Goal: Task Accomplishment & Management: Manage account settings

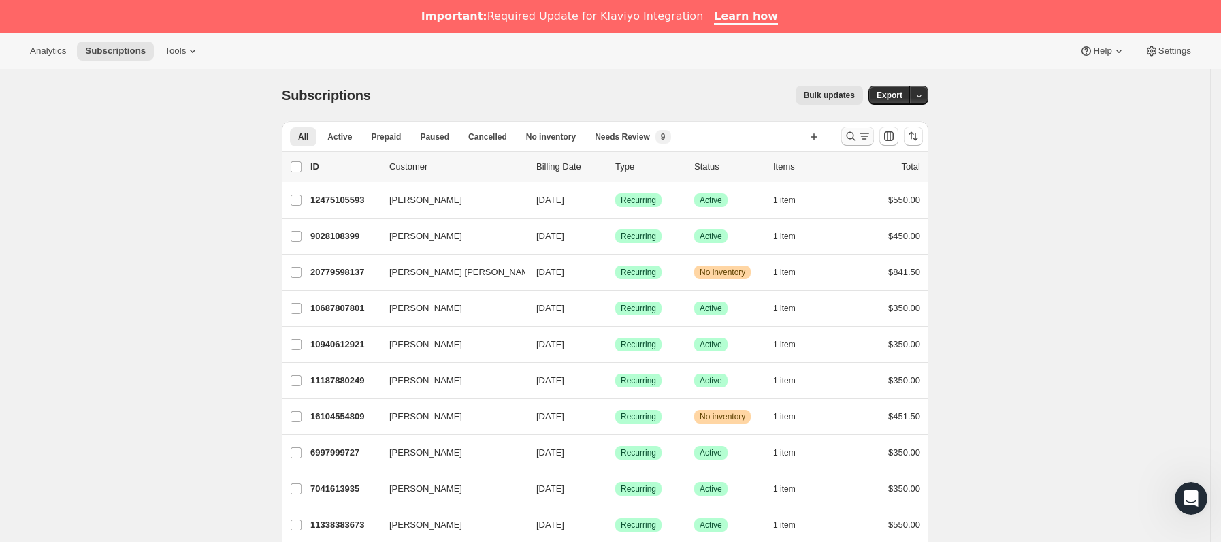
click at [871, 137] on icon "Buscar y filtrar resultados" at bounding box center [864, 136] width 14 height 14
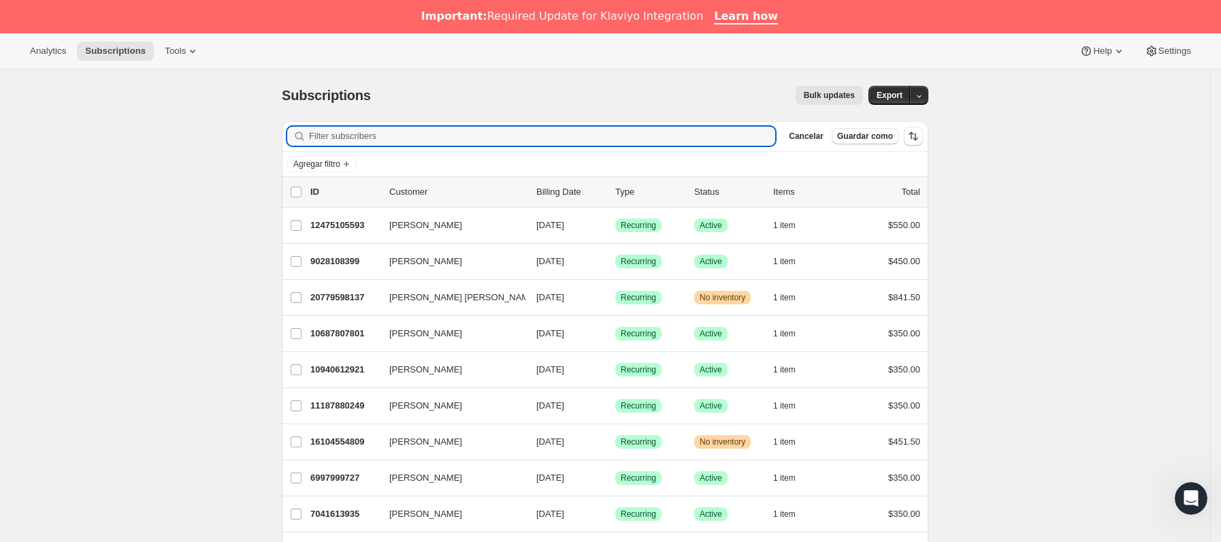
paste input "[PERSON_NAME][EMAIL_ADDRESS][DOMAIN_NAME]"
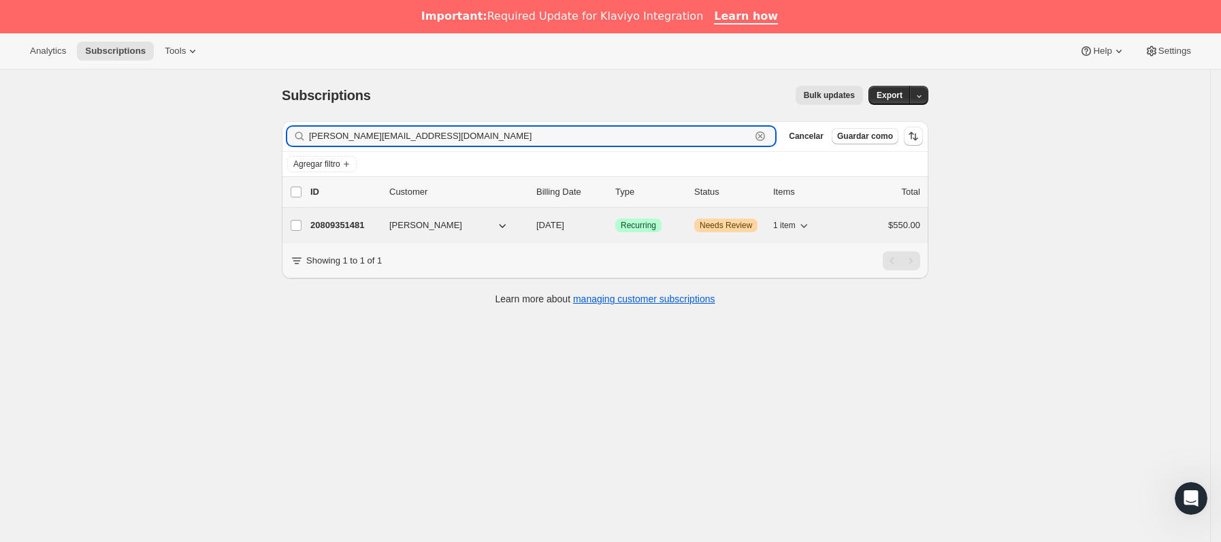
type input "[PERSON_NAME][EMAIL_ADDRESS][DOMAIN_NAME]"
click at [376, 231] on p "20809351481" at bounding box center [344, 225] width 68 height 14
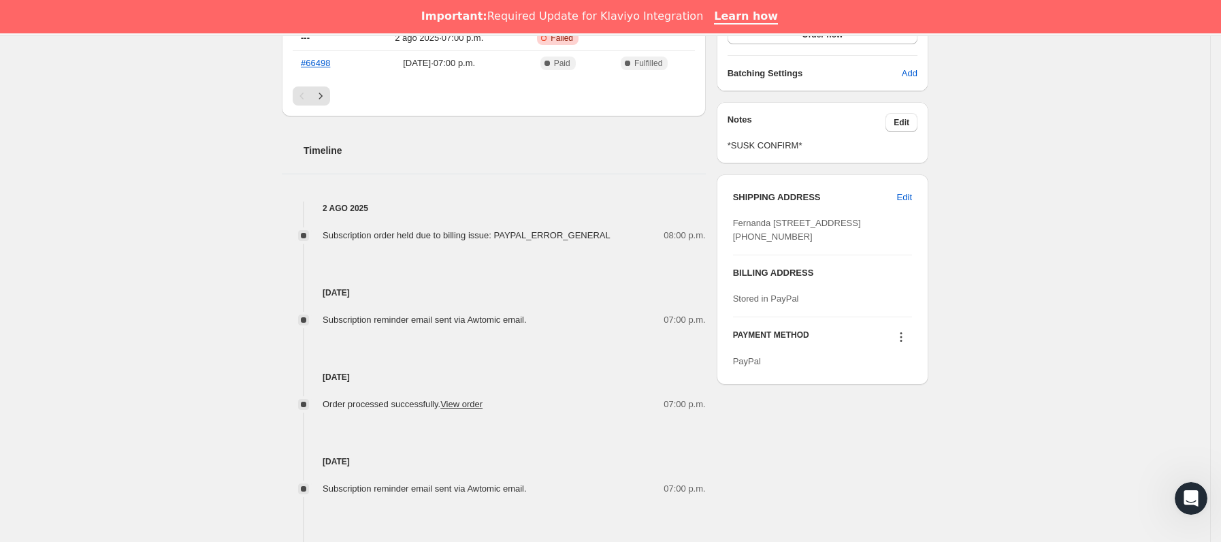
scroll to position [612, 0]
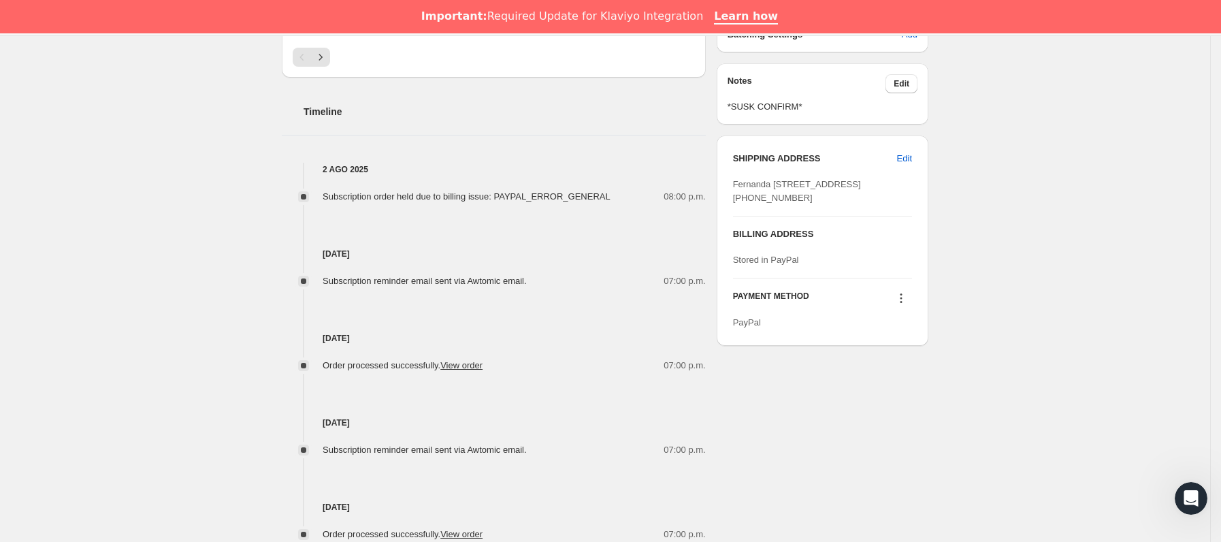
click at [903, 305] on icon at bounding box center [901, 298] width 14 height 14
click at [884, 365] on span "Send link to update card" at bounding box center [905, 366] width 95 height 10
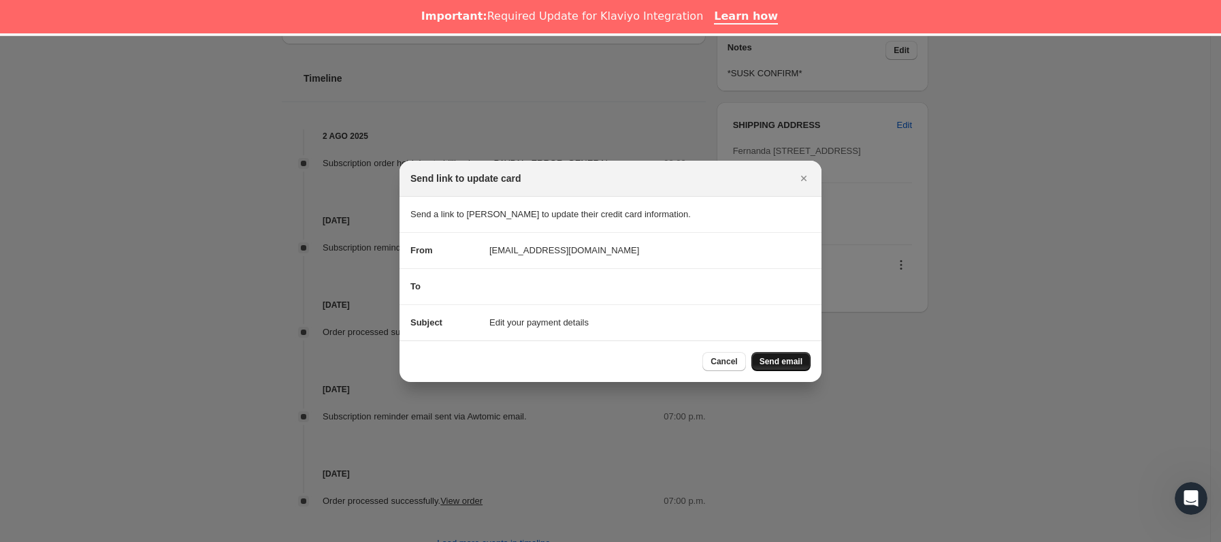
click at [786, 363] on span "Send email" at bounding box center [780, 361] width 43 height 11
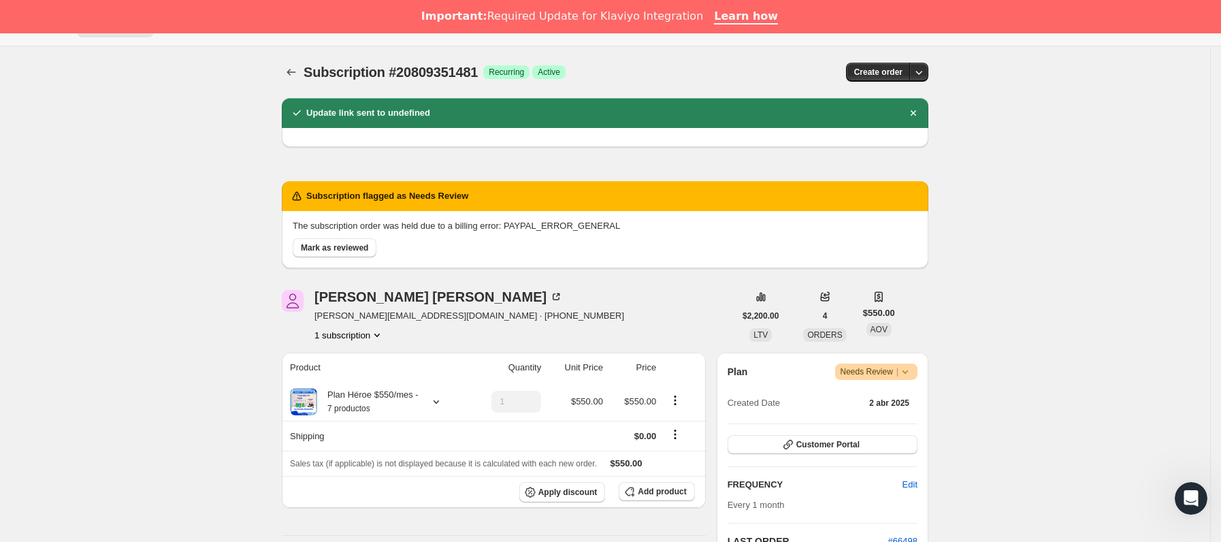
scroll to position [0, 0]
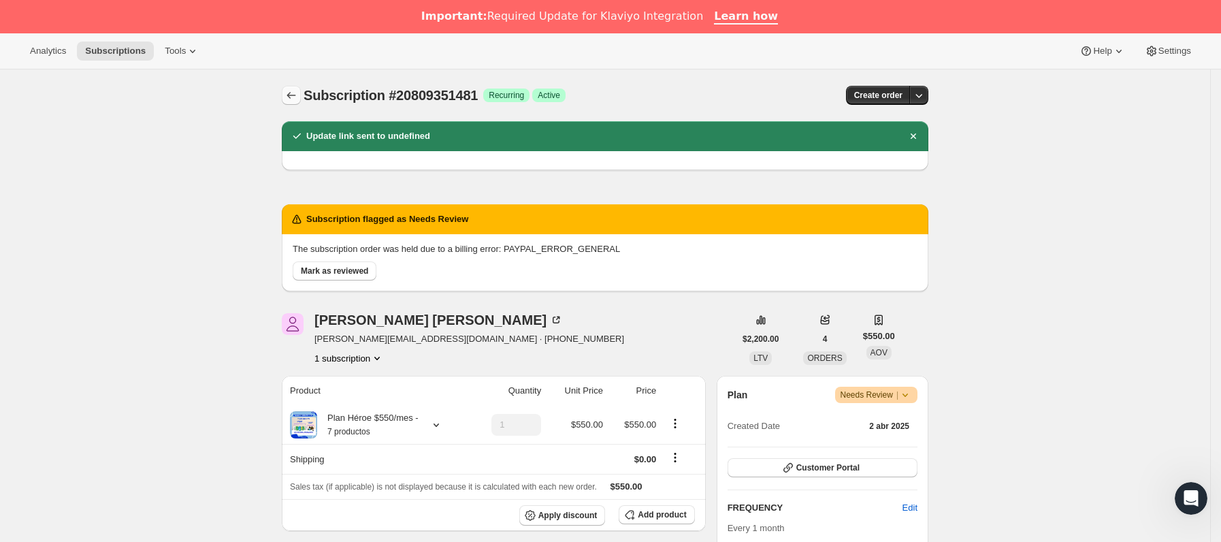
click at [291, 89] on icon "Subscriptions" at bounding box center [291, 95] width 14 height 14
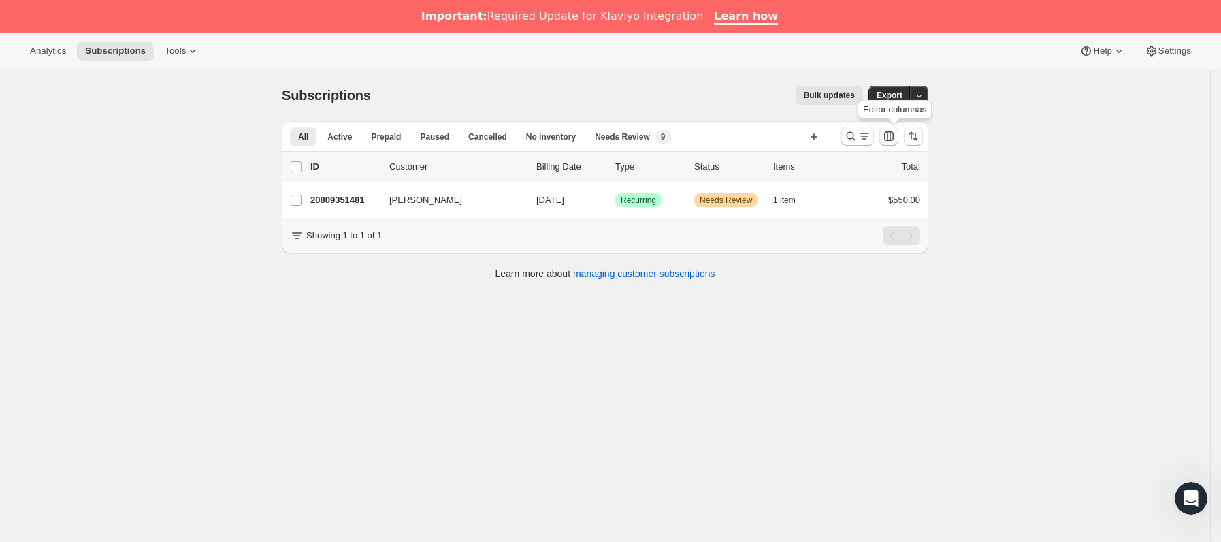
click at [890, 137] on icon "Personalizar el orden y la visibilidad de las columnas de la tabla" at bounding box center [889, 136] width 14 height 14
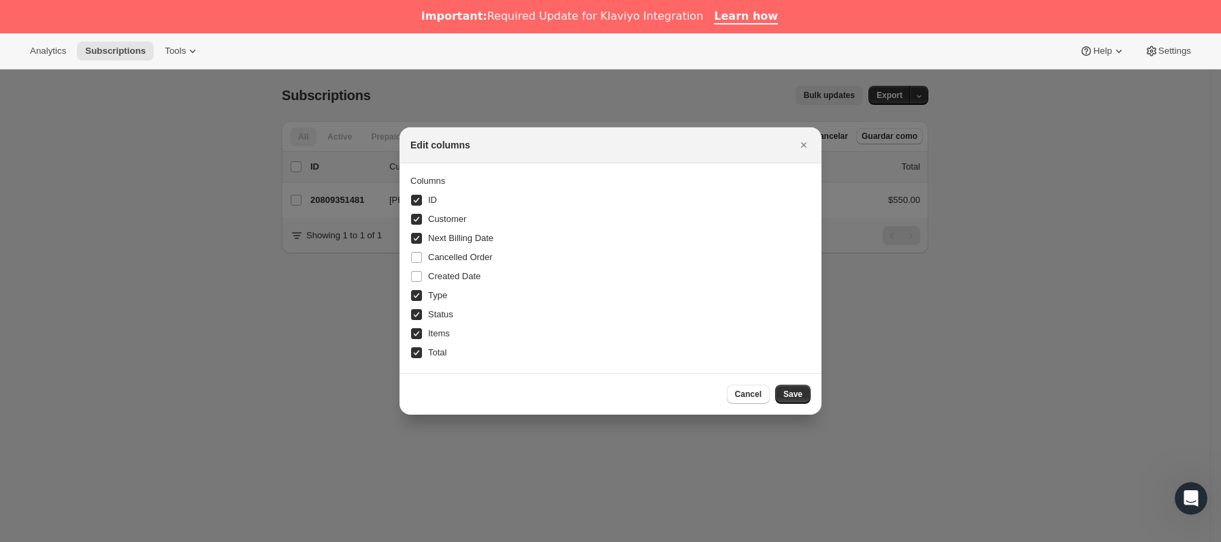
click at [1068, 167] on div at bounding box center [610, 271] width 1221 height 542
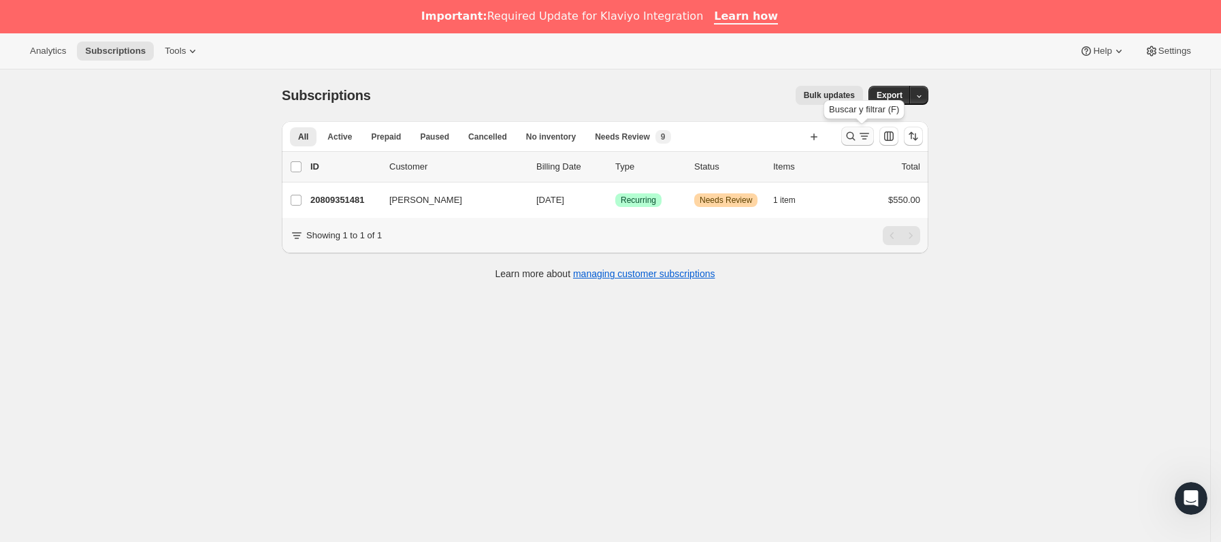
click at [855, 139] on icon "Buscar y filtrar resultados" at bounding box center [850, 136] width 9 height 9
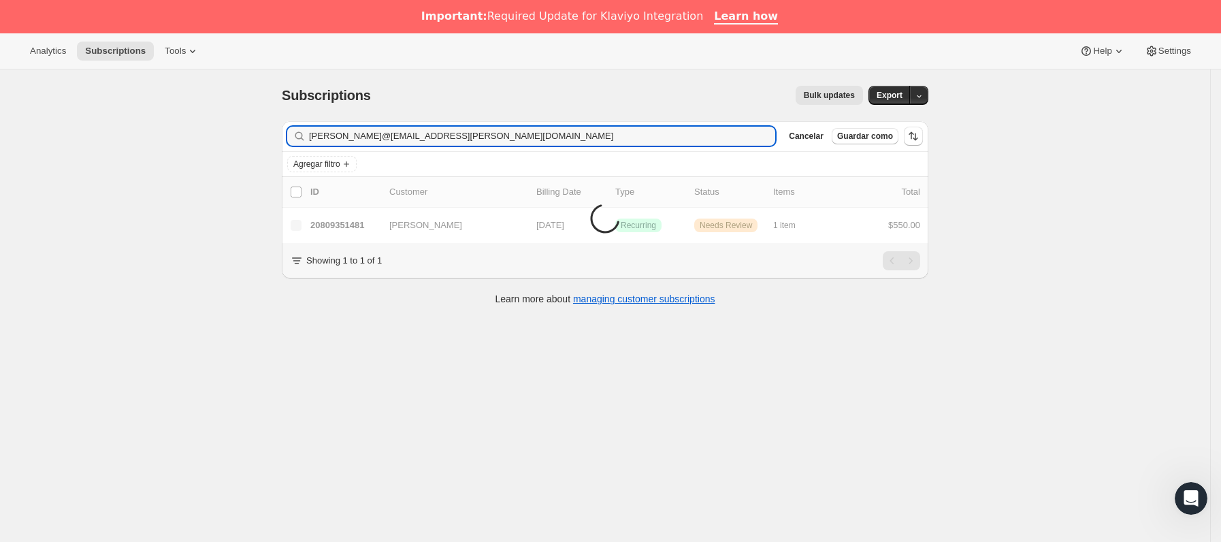
drag, startPoint x: 600, startPoint y: 142, endPoint x: 298, endPoint y: 141, distance: 302.1
click at [298, 141] on div "[PERSON_NAME]@[EMAIL_ADDRESS][PERSON_NAME][DOMAIN_NAME] Borrar" at bounding box center [531, 136] width 488 height 19
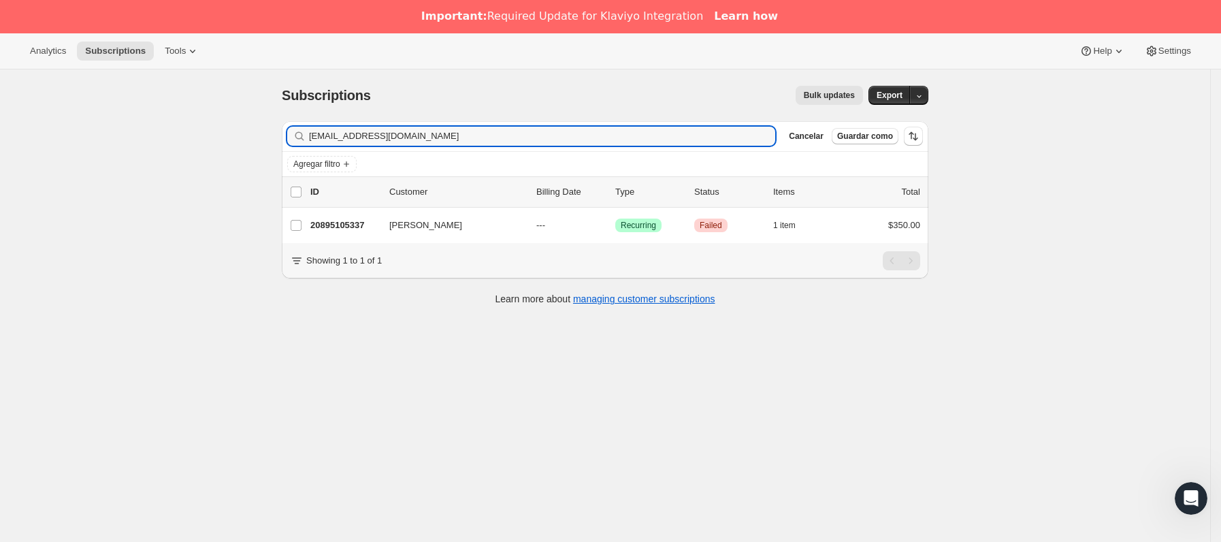
type input "[EMAIL_ADDRESS][DOMAIN_NAME]"
